Goal: Check status: Check status

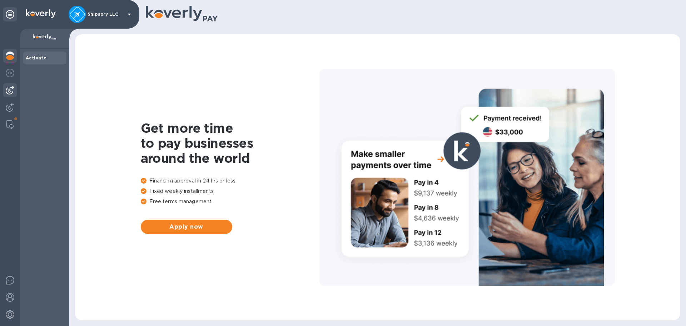
click at [9, 90] on img at bounding box center [10, 90] width 9 height 9
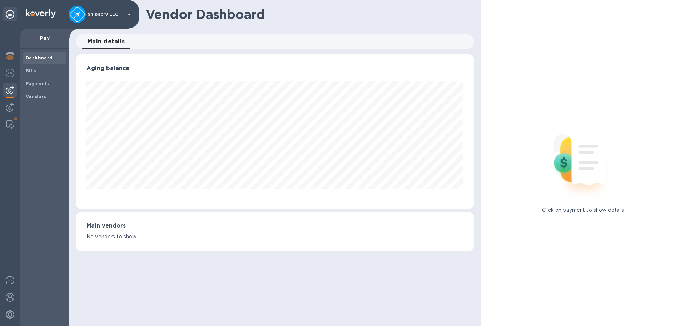
scroll to position [357360, 357119]
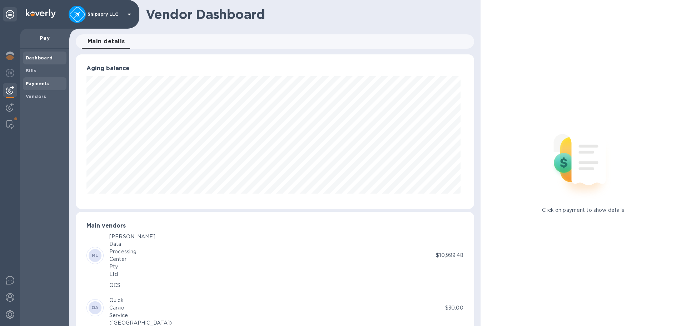
click at [36, 84] on b "Payments" at bounding box center [38, 83] width 24 height 5
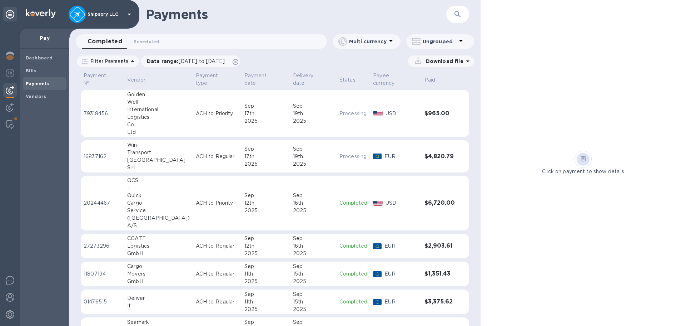
click at [248, 153] on div "17th" at bounding box center [266, 157] width 43 height 8
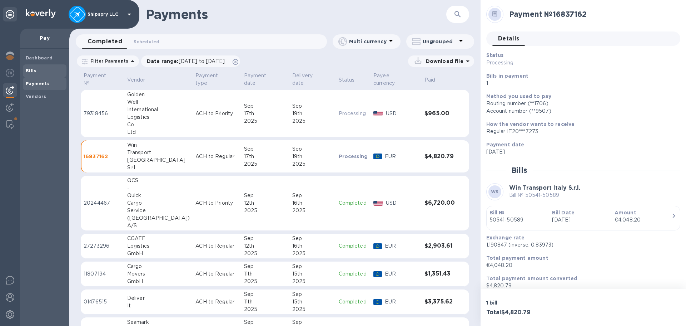
click at [35, 69] on b "Bills" at bounding box center [31, 70] width 11 height 5
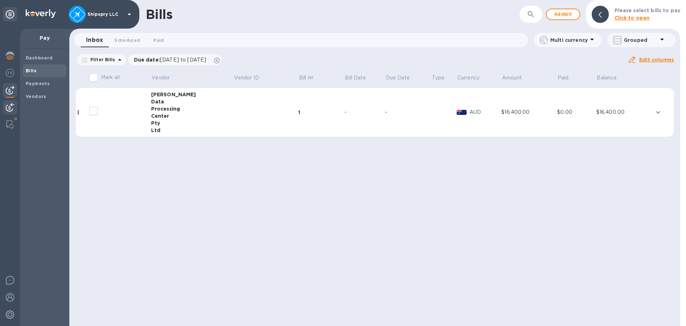
click at [12, 108] on img at bounding box center [10, 107] width 9 height 9
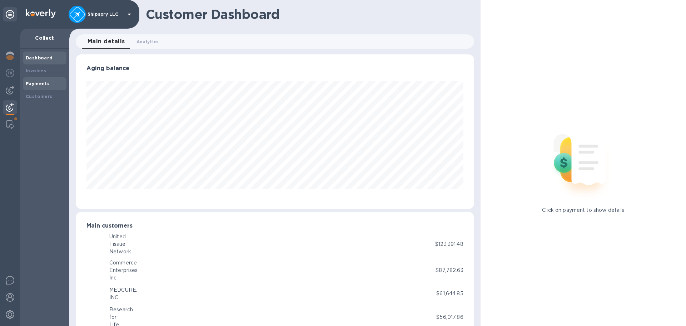
scroll to position [357360, 357119]
click at [44, 81] on b "Payments" at bounding box center [38, 83] width 24 height 5
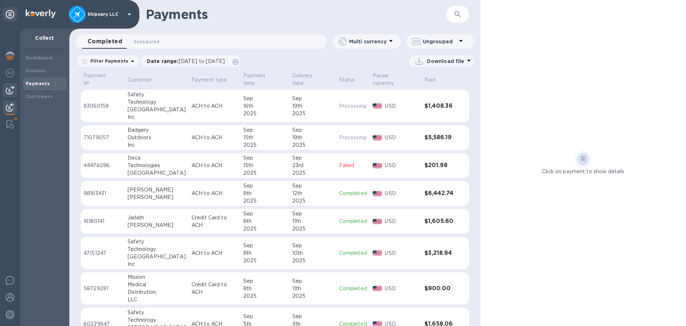
click at [13, 90] on img at bounding box center [10, 90] width 9 height 9
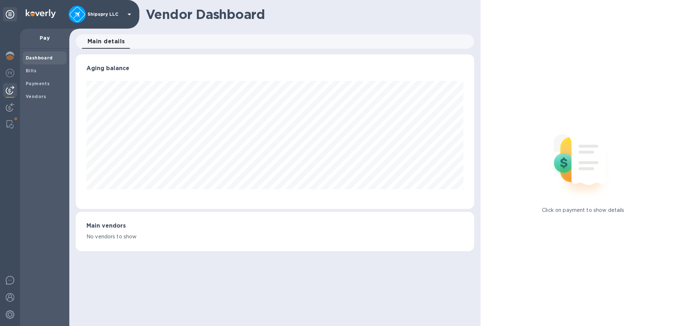
scroll to position [357360, 357119]
